Goal: Task Accomplishment & Management: Manage account settings

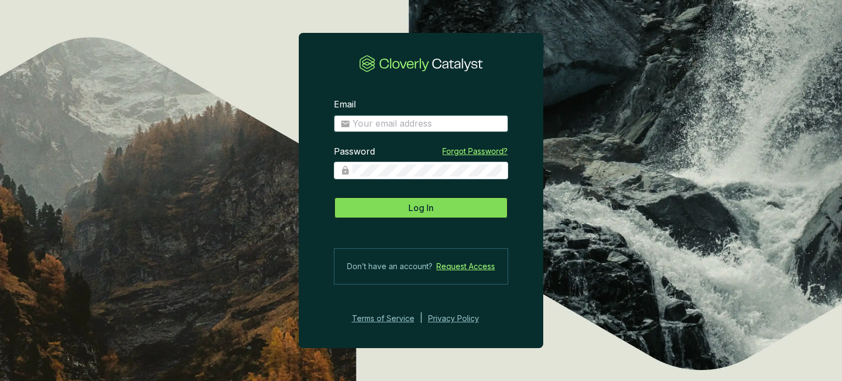
type input "[EMAIL_ADDRESS][DOMAIN_NAME]"
click at [385, 201] on button "Log In" at bounding box center [421, 208] width 174 height 22
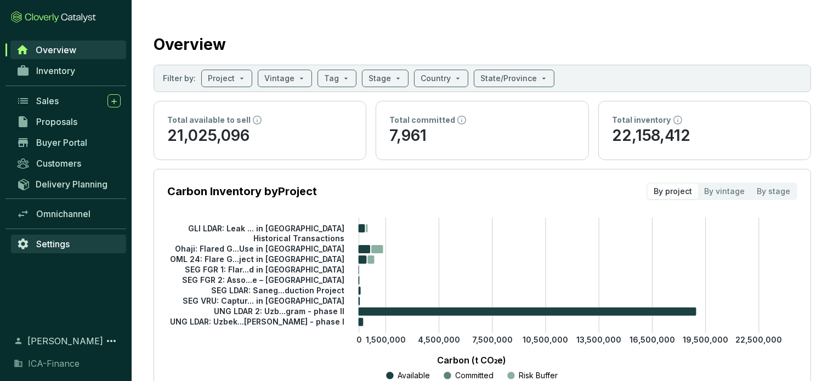
click at [57, 237] on link "Settings" at bounding box center [68, 244] width 115 height 19
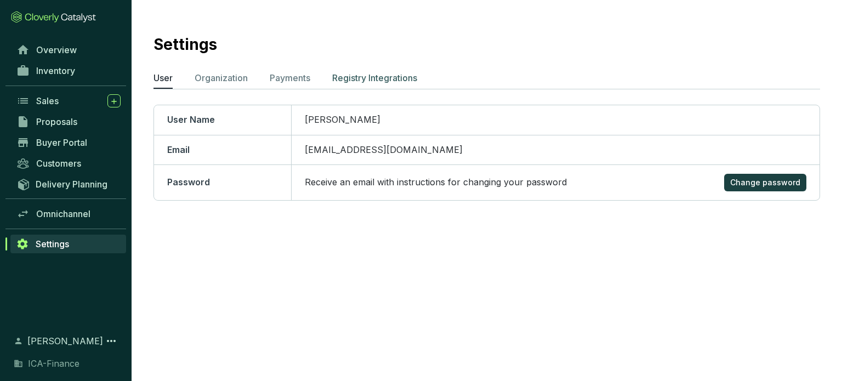
click at [358, 81] on p "Registry Integrations" at bounding box center [374, 77] width 85 height 13
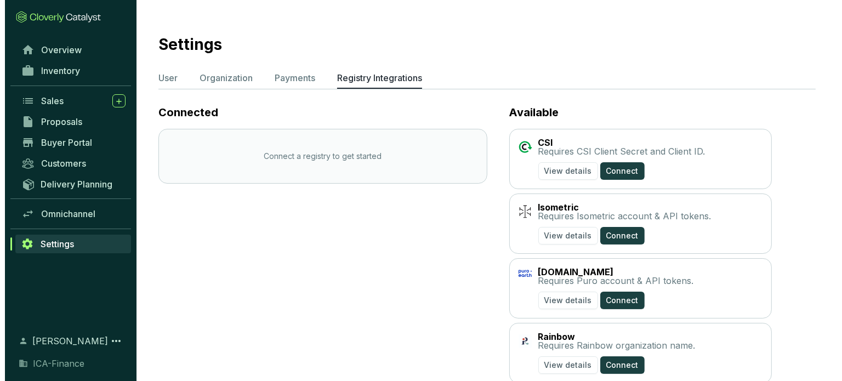
scroll to position [94, 0]
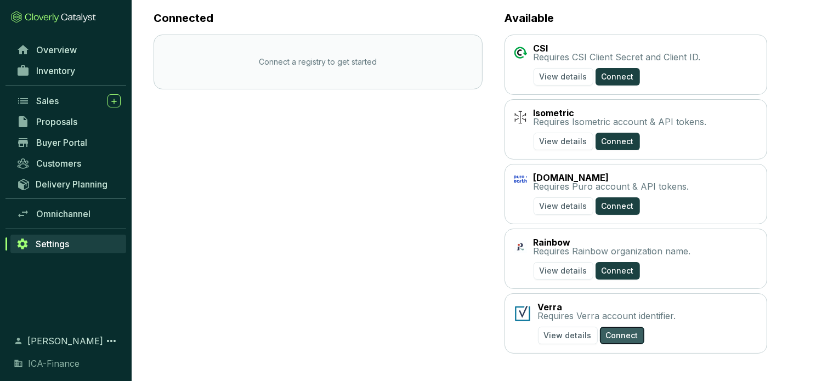
click at [614, 338] on span "Connect" at bounding box center [622, 335] width 32 height 11
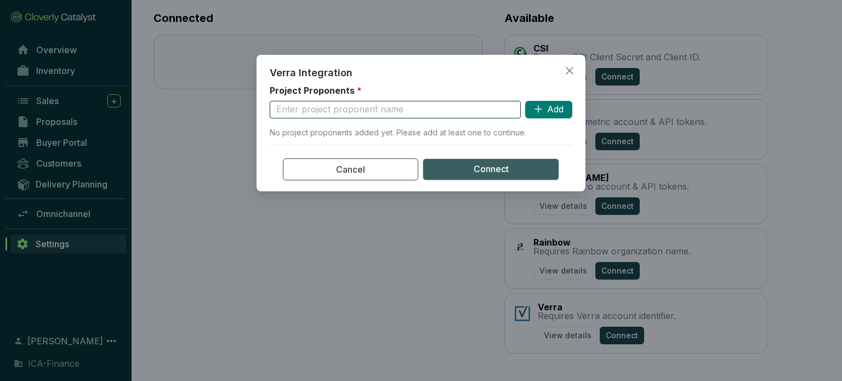
click at [314, 112] on input "text" at bounding box center [395, 110] width 251 height 18
type input "ICA-Finance AS"
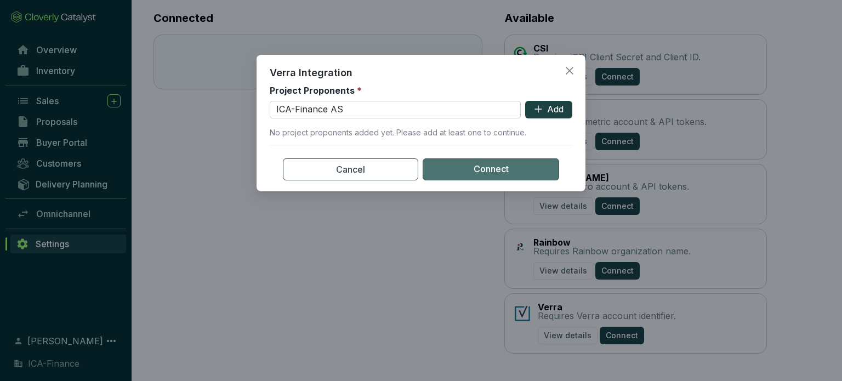
click at [486, 177] on button "Connect" at bounding box center [491, 170] width 137 height 22
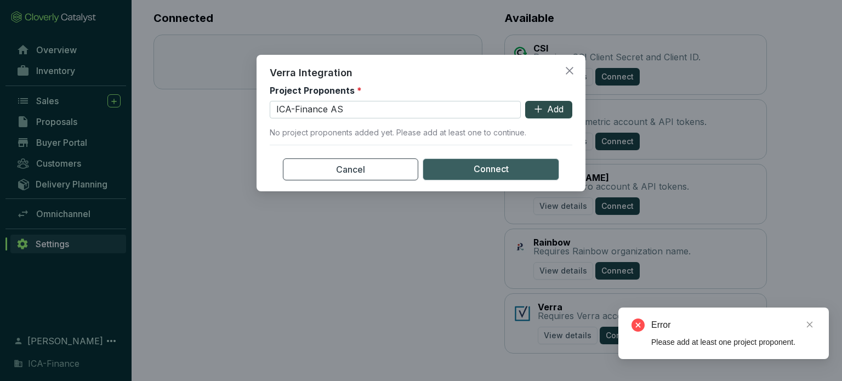
click at [548, 107] on span "Add" at bounding box center [555, 110] width 16 height 12
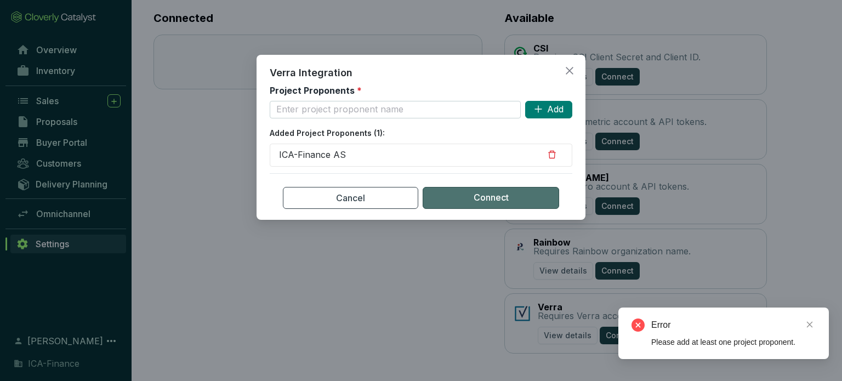
click at [511, 189] on button "Connect" at bounding box center [491, 198] width 137 height 22
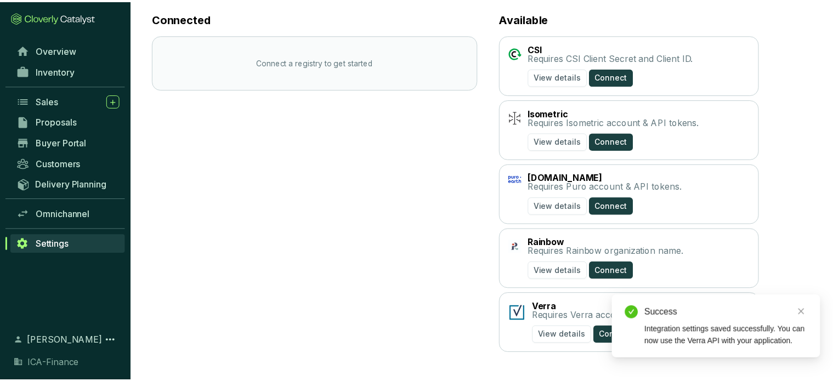
scroll to position [30, 0]
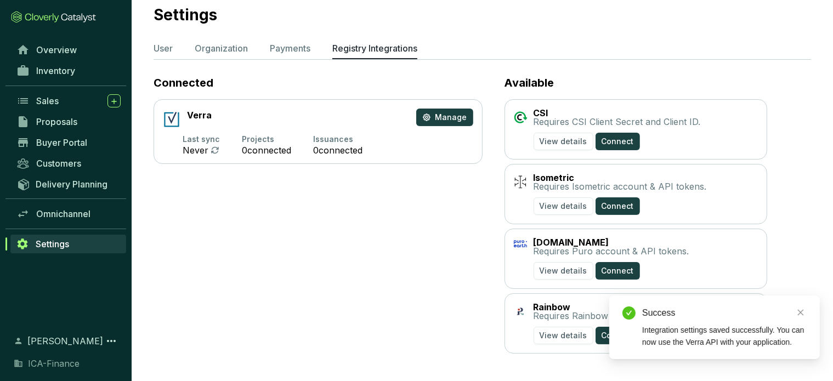
click at [308, 153] on section "Last sync Never Projects 0 connected Issuances 0 connected" at bounding box center [318, 145] width 310 height 20
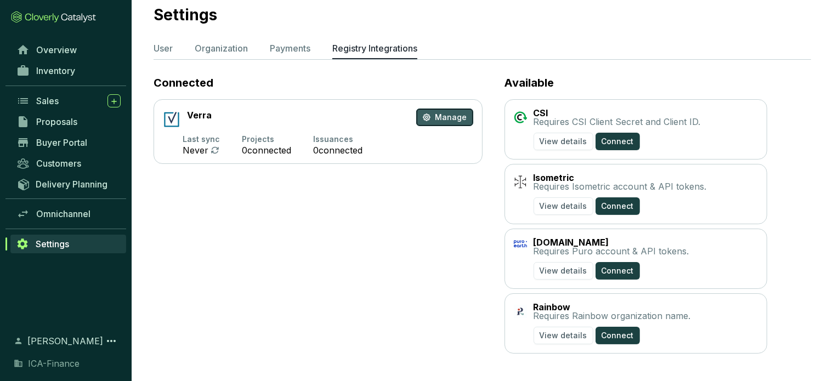
click at [452, 122] on span "Manage" at bounding box center [451, 117] width 32 height 11
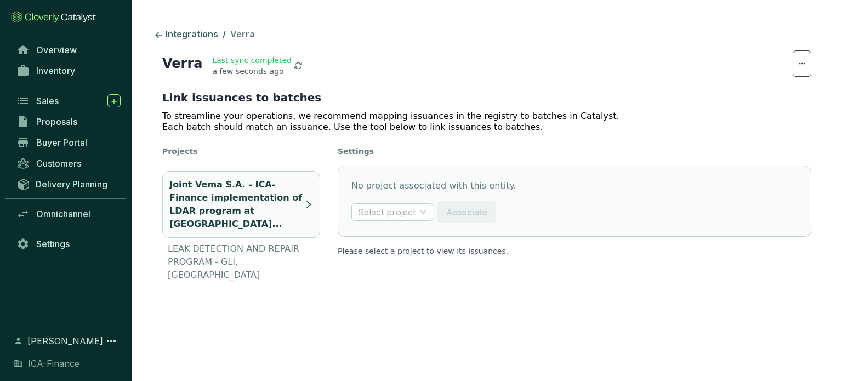
click at [284, 196] on p "Joint Vema S.A. - ICA-Finance implementation of LDAR program at [GEOGRAPHIC_DAT…" at bounding box center [236, 204] width 135 height 53
click at [249, 245] on p "LEAK DETECTION AND REPAIR PROGRAM - GLI, [GEOGRAPHIC_DATA]" at bounding box center [244, 261] width 152 height 39
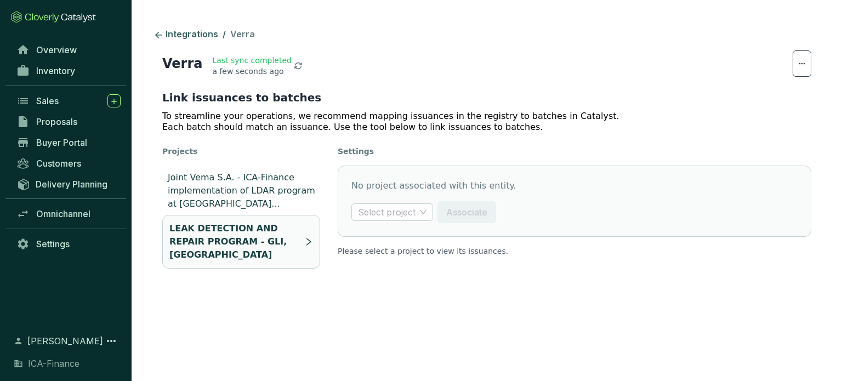
click at [280, 185] on p "Joint Vema S.A. - ICA-Finance implementation of LDAR program at [GEOGRAPHIC_DAT…" at bounding box center [244, 190] width 152 height 39
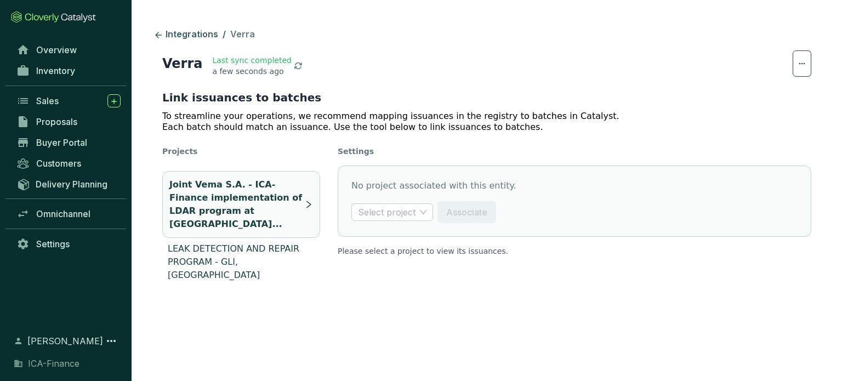
click at [274, 244] on p "LEAK DETECTION AND REPAIR PROGRAM - GLI, [GEOGRAPHIC_DATA]" at bounding box center [244, 261] width 152 height 39
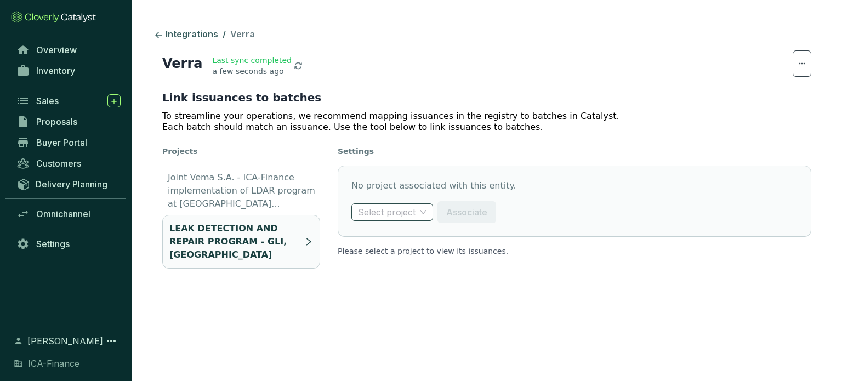
click at [421, 213] on span at bounding box center [392, 212] width 69 height 16
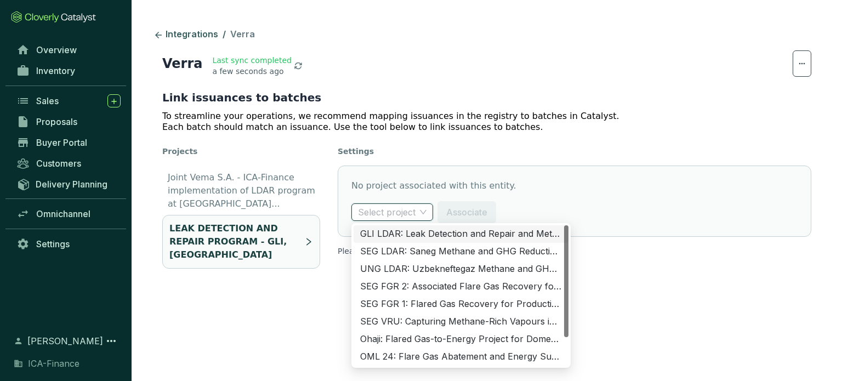
click at [423, 232] on div "GLI LDAR: Leak Detection and Repair and Methane Capture Project in [GEOGRAPHIC_…" at bounding box center [461, 234] width 202 height 12
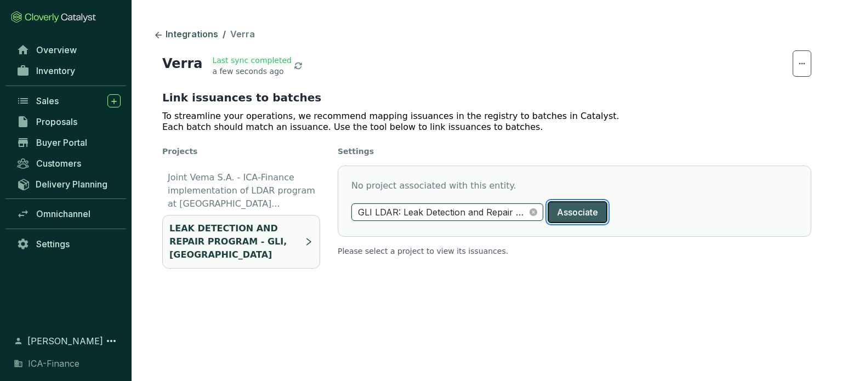
click at [594, 210] on span "Associate" at bounding box center [577, 212] width 41 height 13
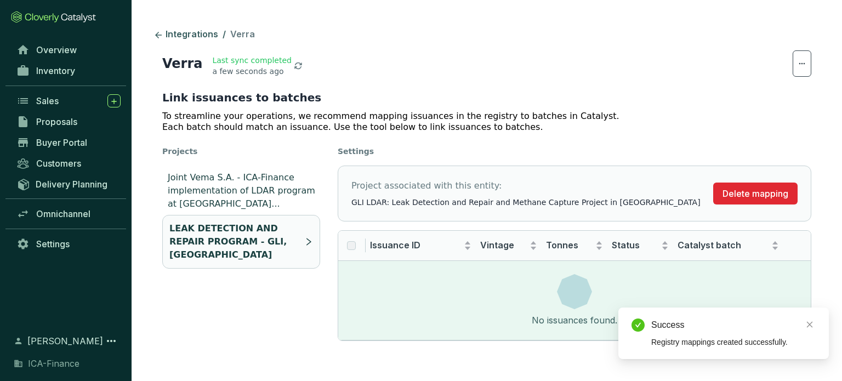
click at [282, 188] on p "Joint Vema S.A. - ICA-Finance implementation of LDAR program at [GEOGRAPHIC_DAT…" at bounding box center [244, 190] width 152 height 39
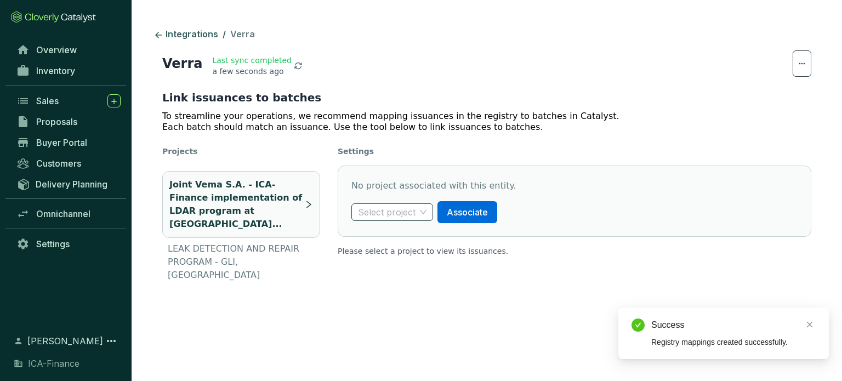
click at [389, 212] on input "search" at bounding box center [387, 212] width 58 height 16
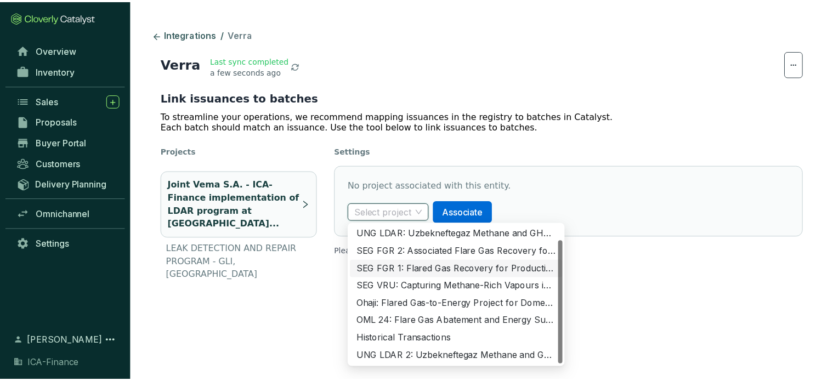
scroll to position [16, 0]
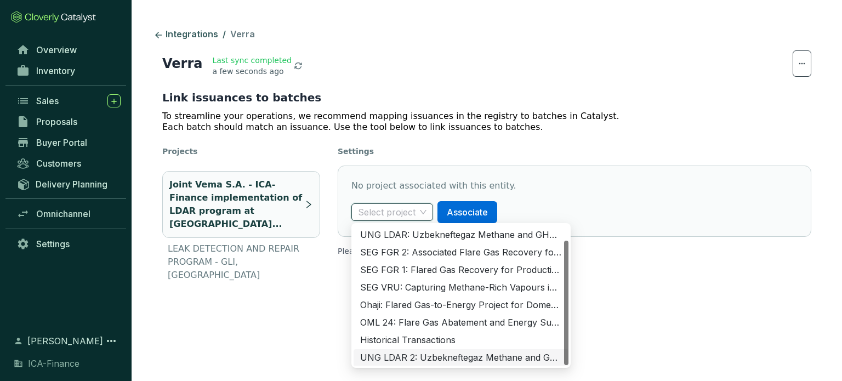
click at [439, 358] on div "UNG LDAR 2: Uzbekneftegaz Methane and GHG Abatement Program - phase II" at bounding box center [461, 358] width 202 height 12
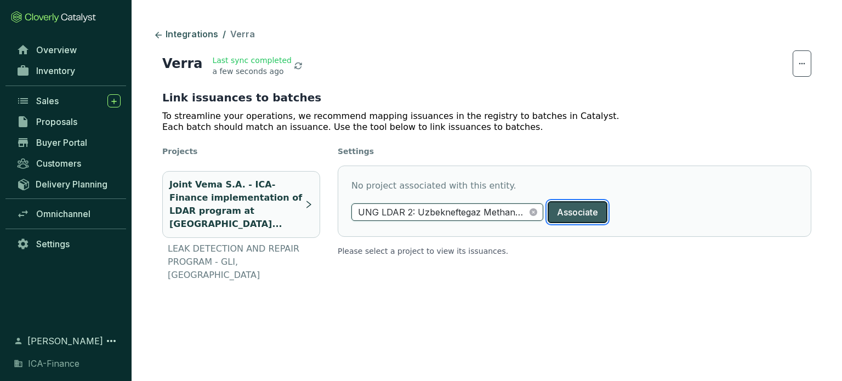
click at [572, 217] on span "Associate" at bounding box center [577, 212] width 41 height 13
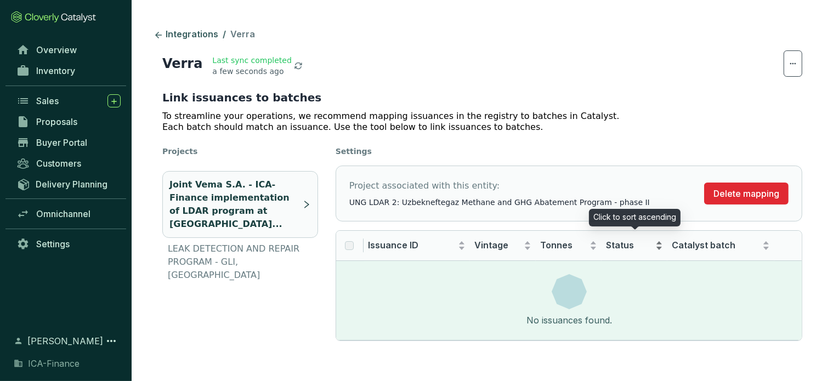
scroll to position [5, 0]
click at [791, 61] on icon at bounding box center [793, 63] width 9 height 13
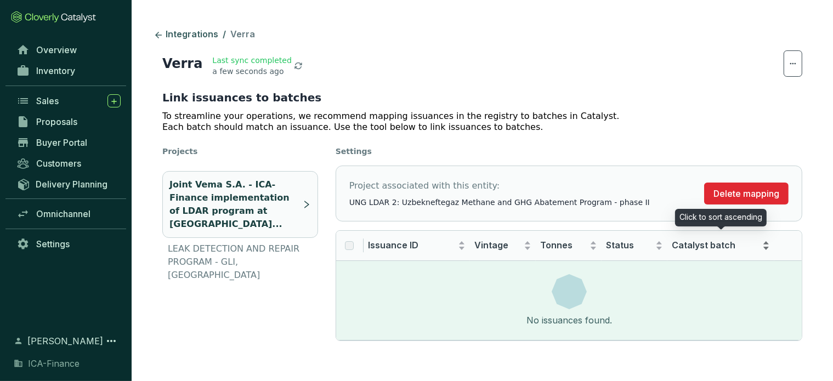
click at [681, 240] on span "Catalyst batch" at bounding box center [716, 246] width 88 height 12
click at [595, 184] on section "Project associated with this entity: UNG LDAR 2: Uzbekneftegaz Methane and GHG …" at bounding box center [522, 193] width 346 height 29
click at [576, 197] on span "UNG LDAR 2: Uzbekneftegaz Methane and GHG Abatement Program - phase II" at bounding box center [499, 202] width 301 height 11
click at [577, 197] on span "UNG LDAR 2: Uzbekneftegaz Methane and GHG Abatement Program - phase II" at bounding box center [499, 202] width 301 height 11
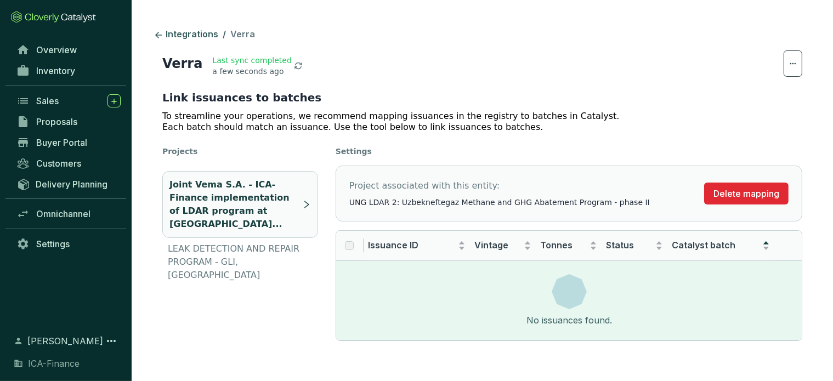
click at [353, 240] on label at bounding box center [349, 246] width 9 height 12
click at [397, 197] on span "UNG LDAR 2: Uzbekneftegaz Methane and GHG Abatement Program - phase II" at bounding box center [499, 202] width 301 height 11
click at [215, 242] on p "LEAK DETECTION AND REPAIR PROGRAM - GLI, [GEOGRAPHIC_DATA]" at bounding box center [243, 261] width 150 height 39
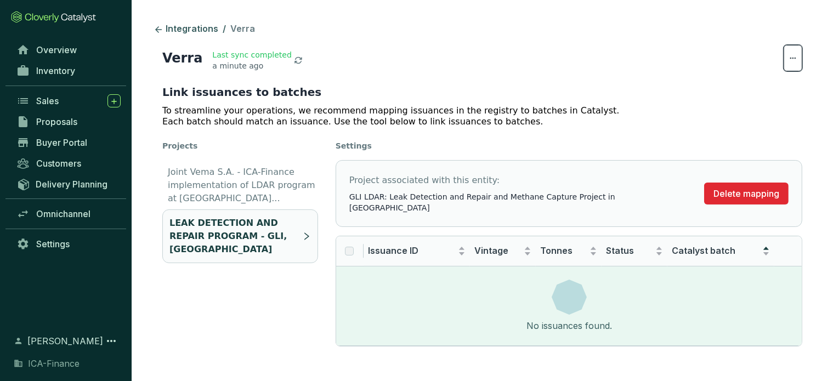
click at [790, 59] on icon at bounding box center [793, 58] width 9 height 13
click at [346, 245] on label at bounding box center [349, 251] width 9 height 12
click at [386, 198] on span "GLI LDAR: Leak Detection and Repair and Methane Capture Project in [GEOGRAPHIC_…" at bounding box center [522, 202] width 346 height 22
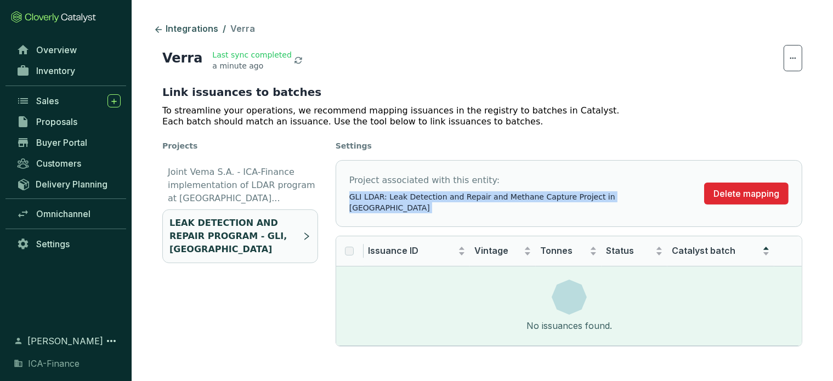
click at [386, 198] on span "GLI LDAR: Leak Detection and Repair and Methane Capture Project in [GEOGRAPHIC_…" at bounding box center [522, 202] width 346 height 22
